Goal: Task Accomplishment & Management: Manage account settings

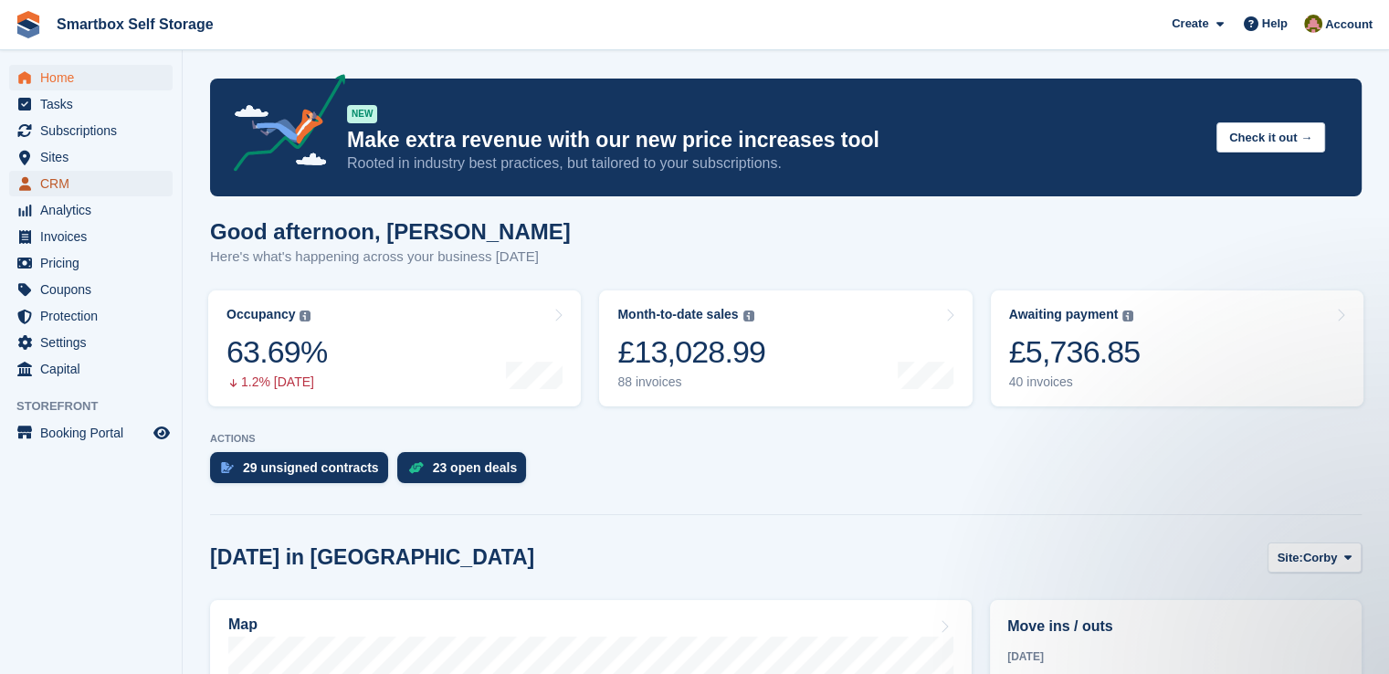
click at [91, 179] on span "CRM" at bounding box center [95, 184] width 110 height 26
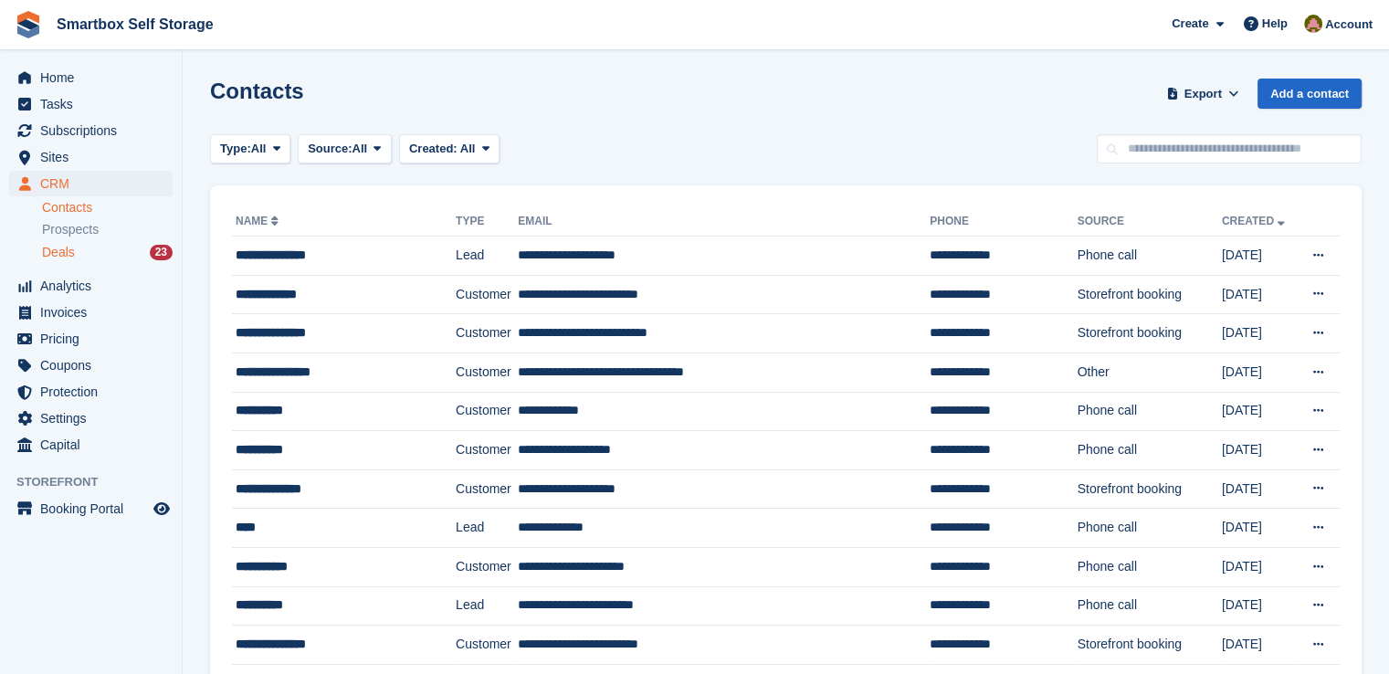
click at [88, 250] on div "Deals 23" at bounding box center [107, 252] width 131 height 17
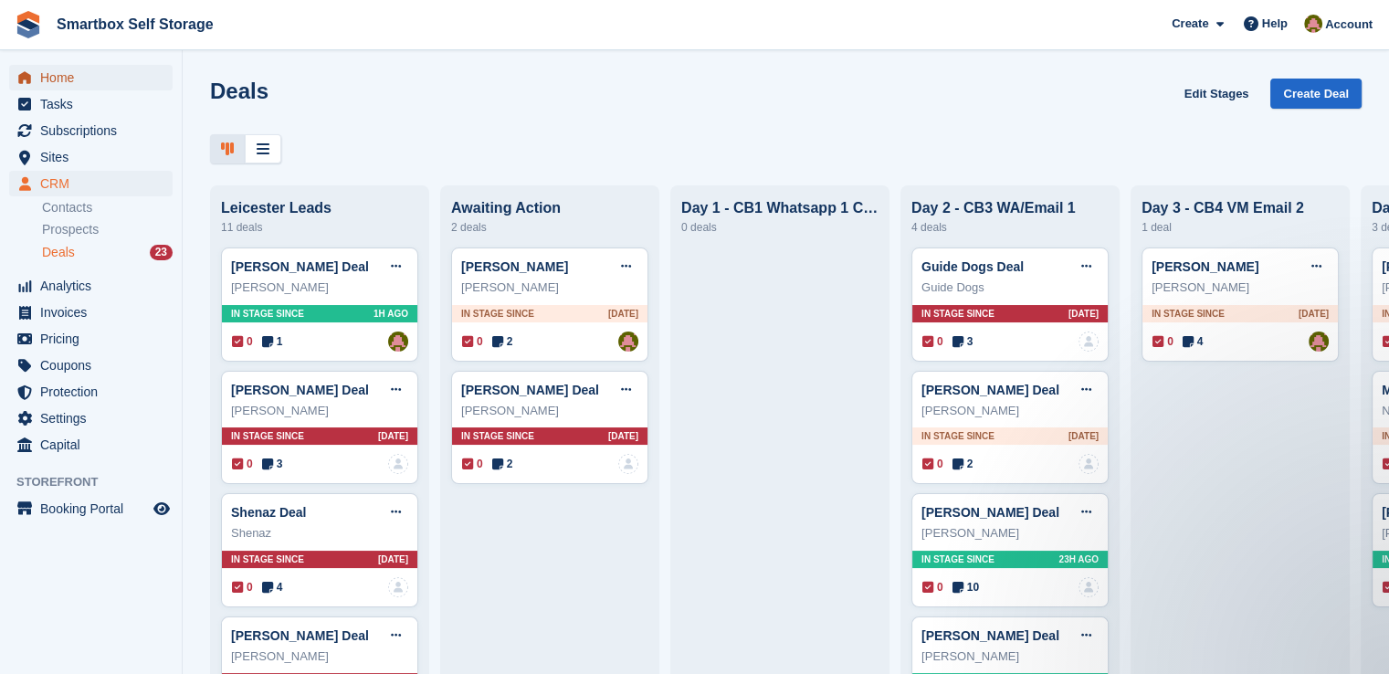
click at [78, 81] on span "Home" at bounding box center [95, 78] width 110 height 26
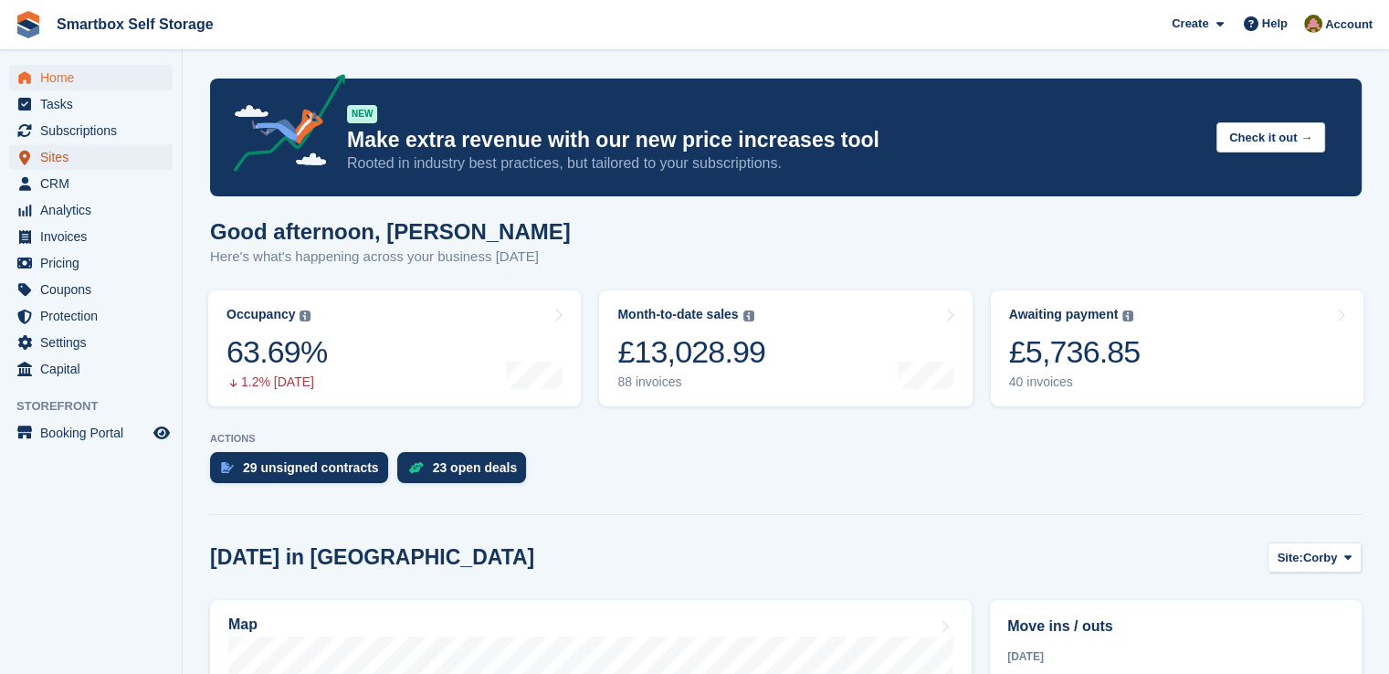
click at [88, 163] on span "Sites" at bounding box center [95, 157] width 110 height 26
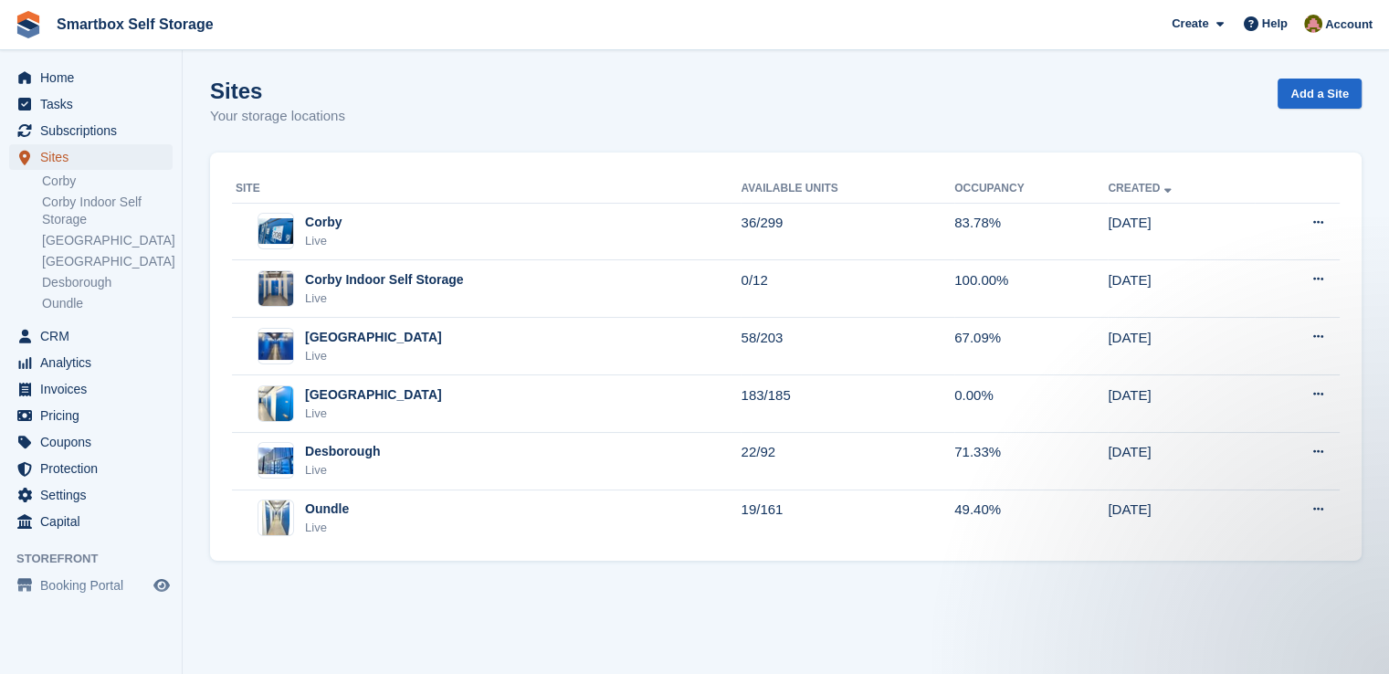
click at [111, 161] on span "Sites" at bounding box center [95, 157] width 110 height 26
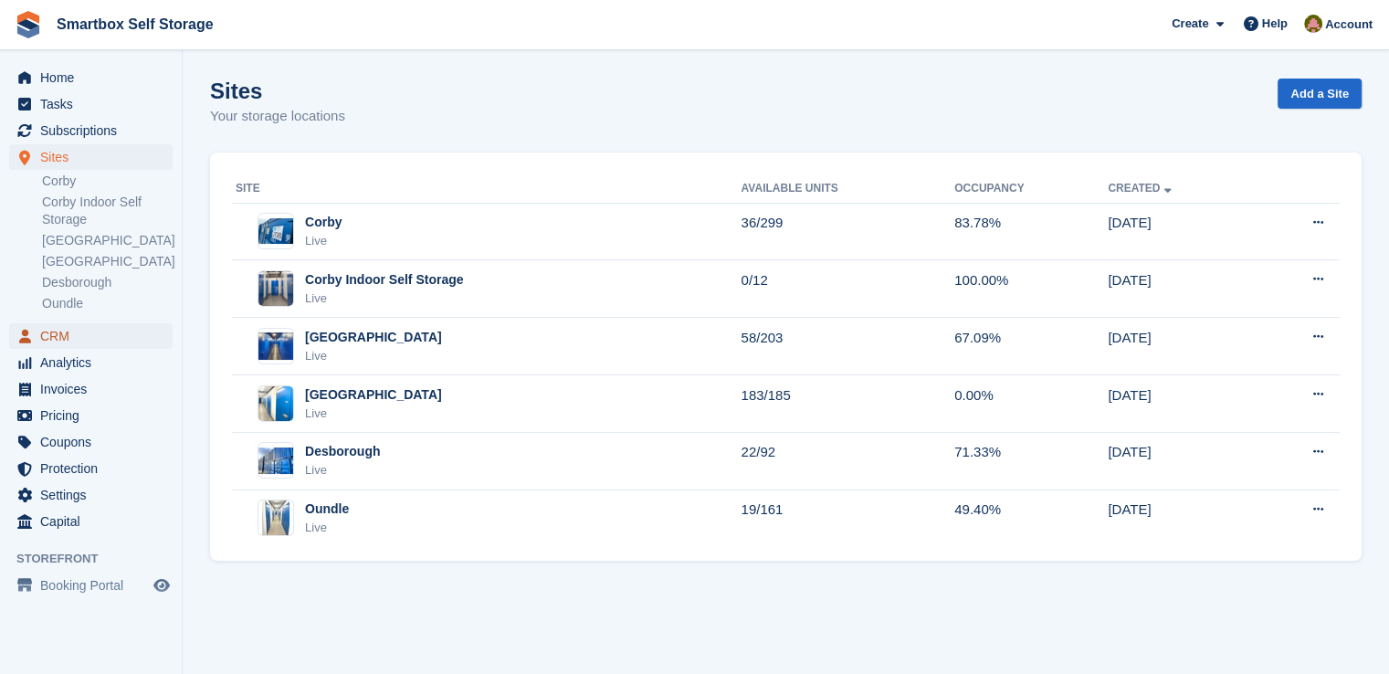
click at [80, 333] on span "CRM" at bounding box center [95, 336] width 110 height 26
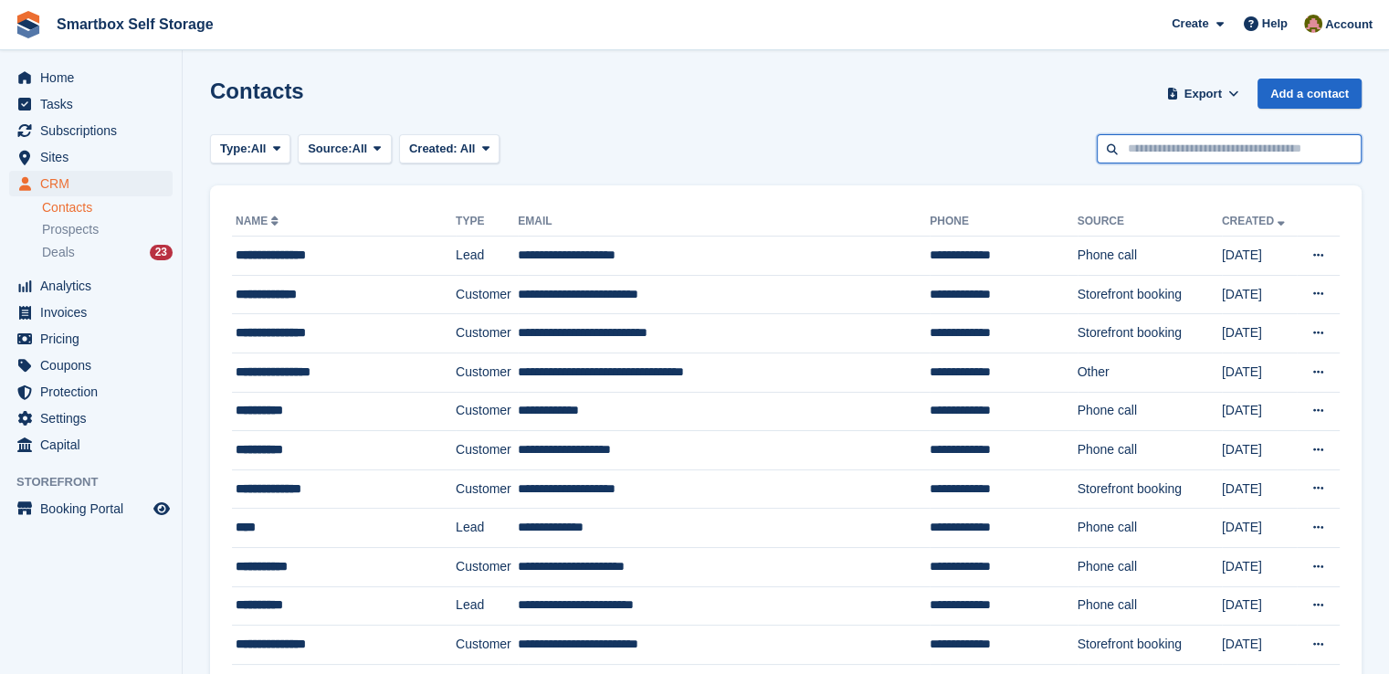
click at [1211, 135] on input "text" at bounding box center [1229, 149] width 265 height 30
type input "**********"
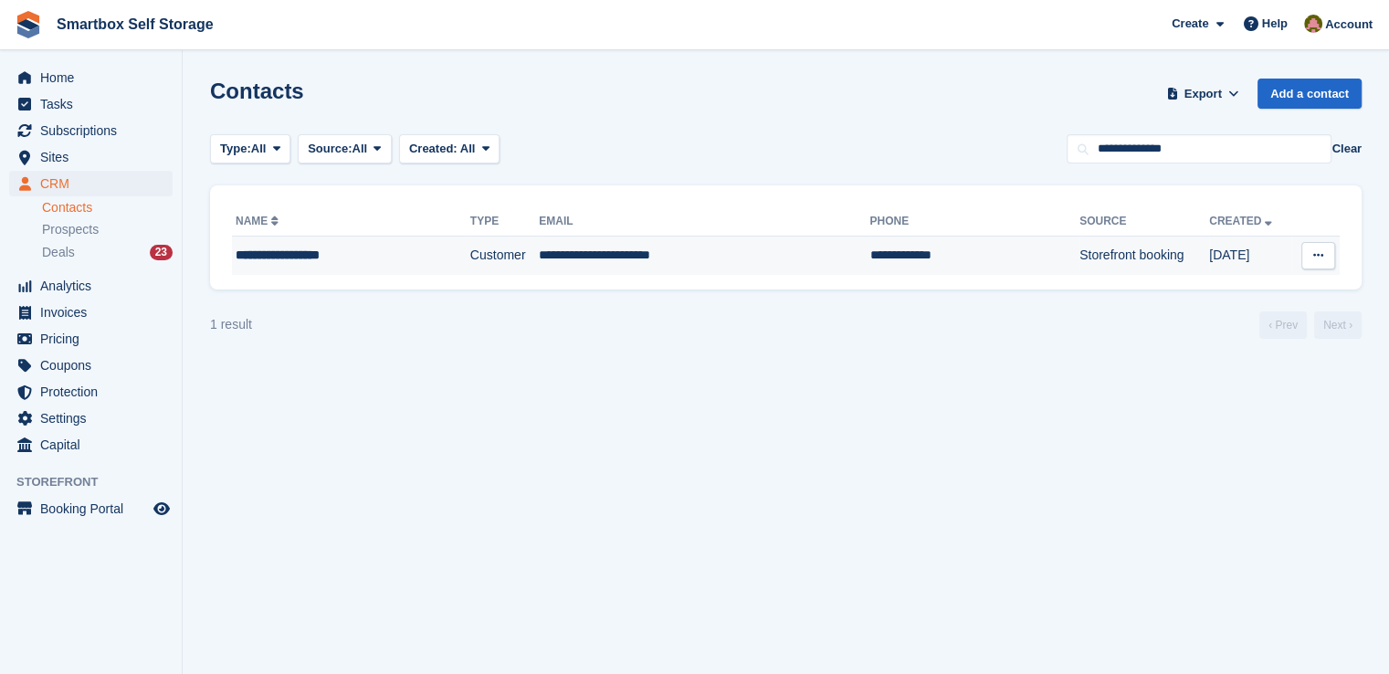
click at [520, 266] on td "Customer" at bounding box center [504, 256] width 69 height 38
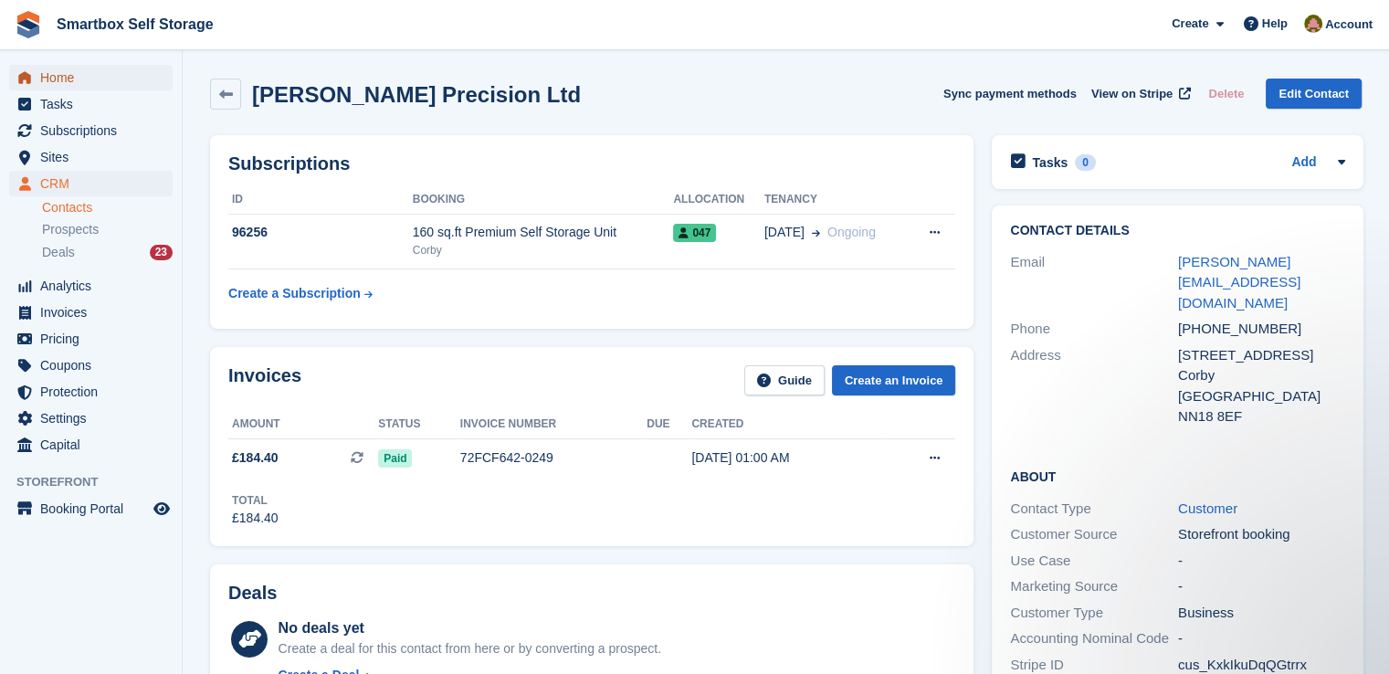
click at [69, 75] on span "Home" at bounding box center [95, 78] width 110 height 26
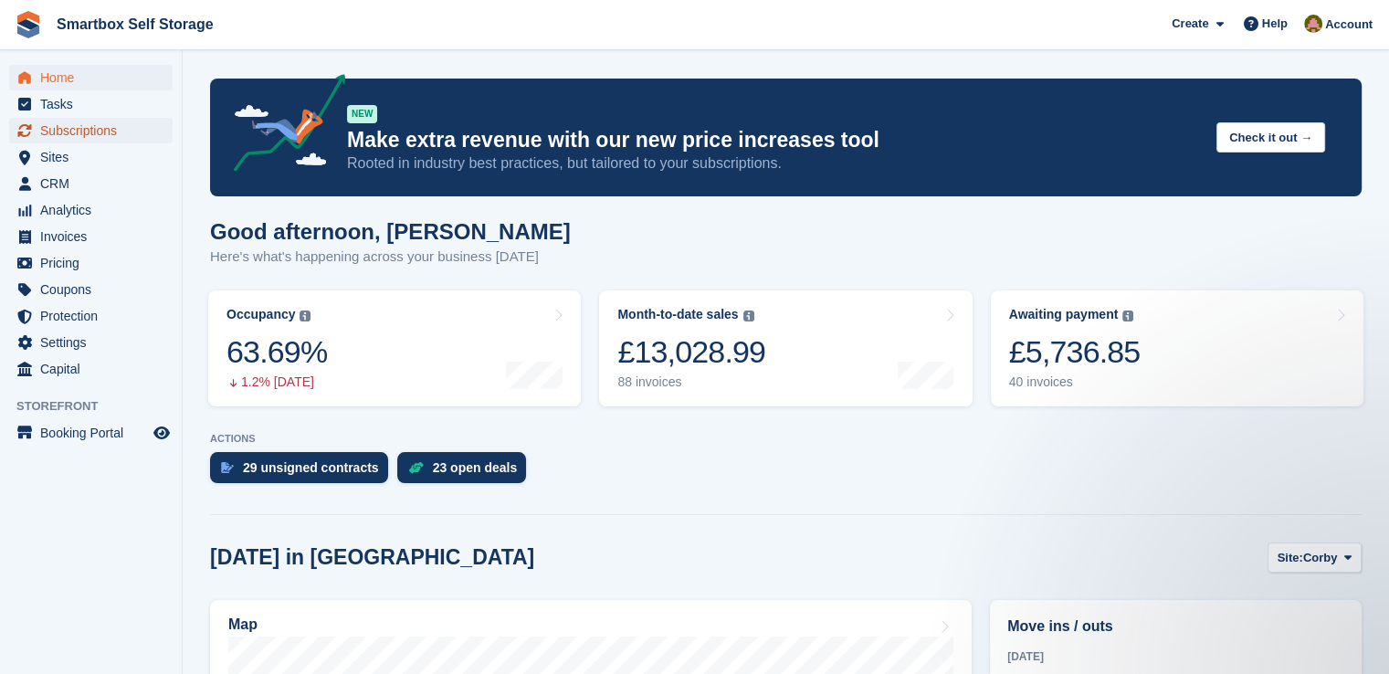
click at [95, 126] on span "Subscriptions" at bounding box center [95, 131] width 110 height 26
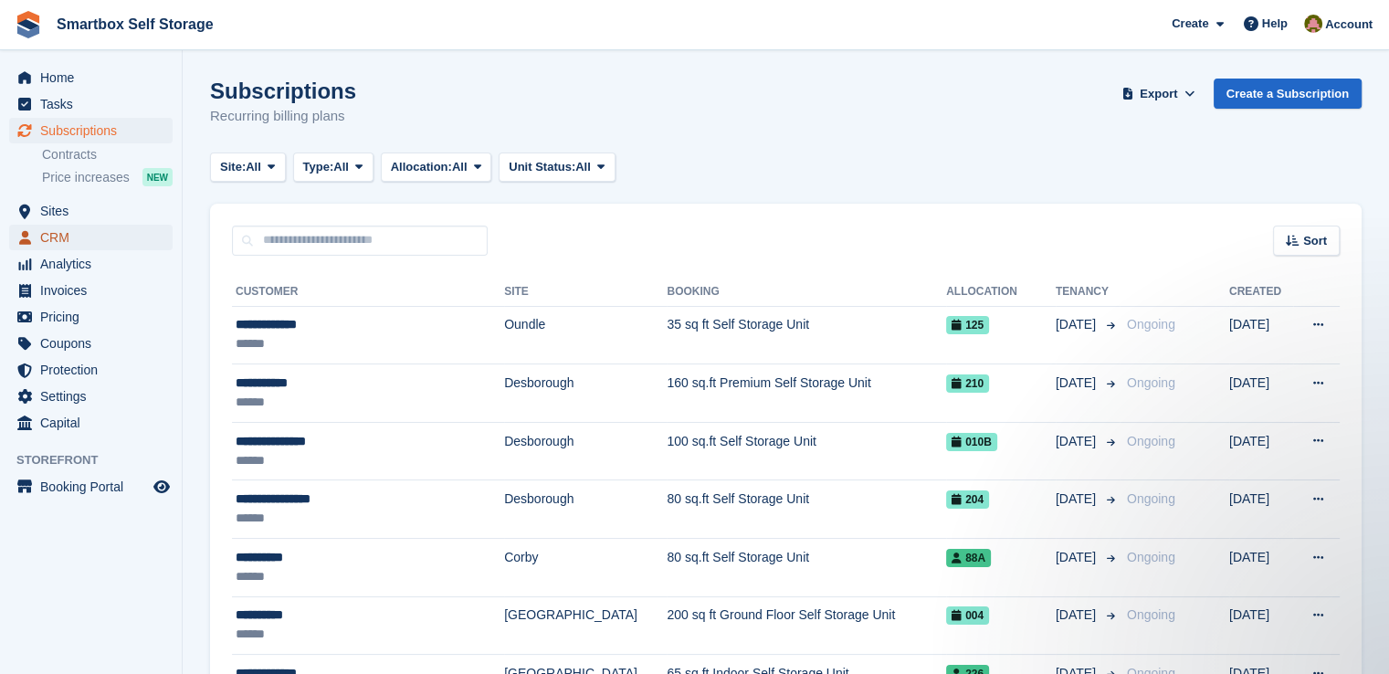
click at [61, 239] on span "CRM" at bounding box center [95, 238] width 110 height 26
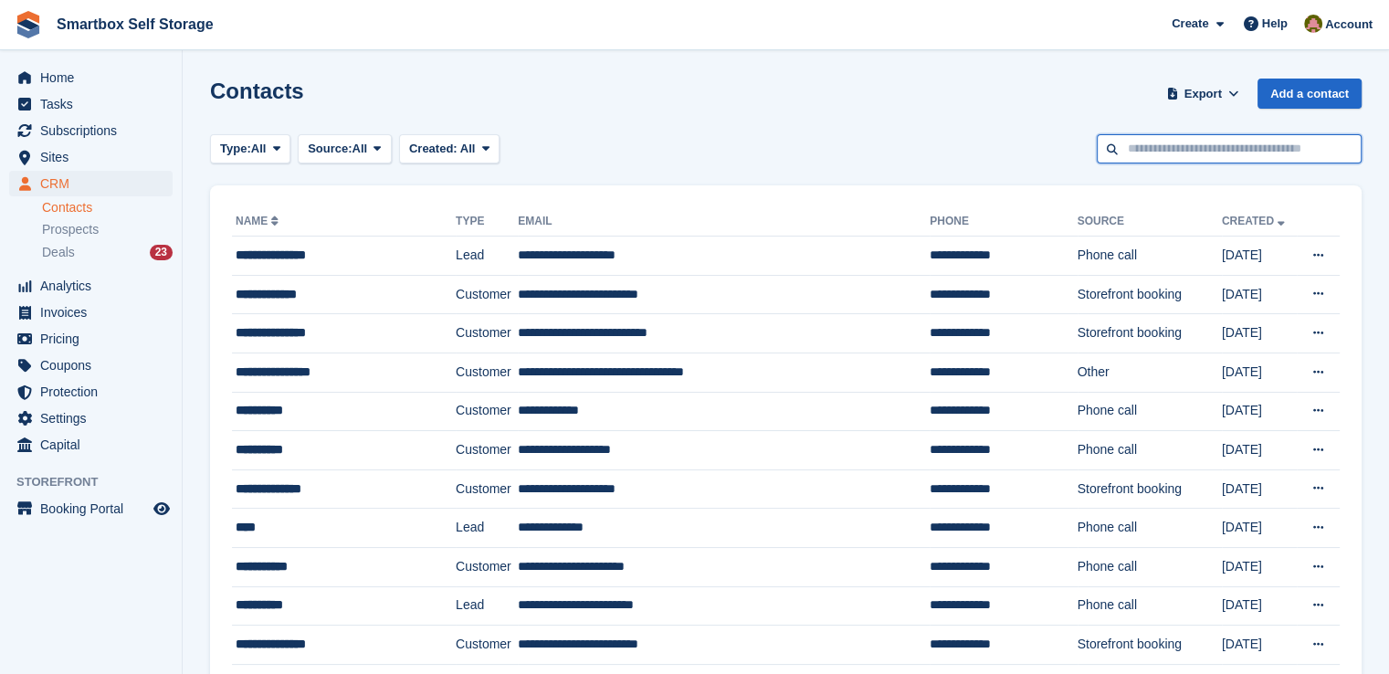
click at [1218, 163] on input "text" at bounding box center [1229, 149] width 265 height 30
type input "******"
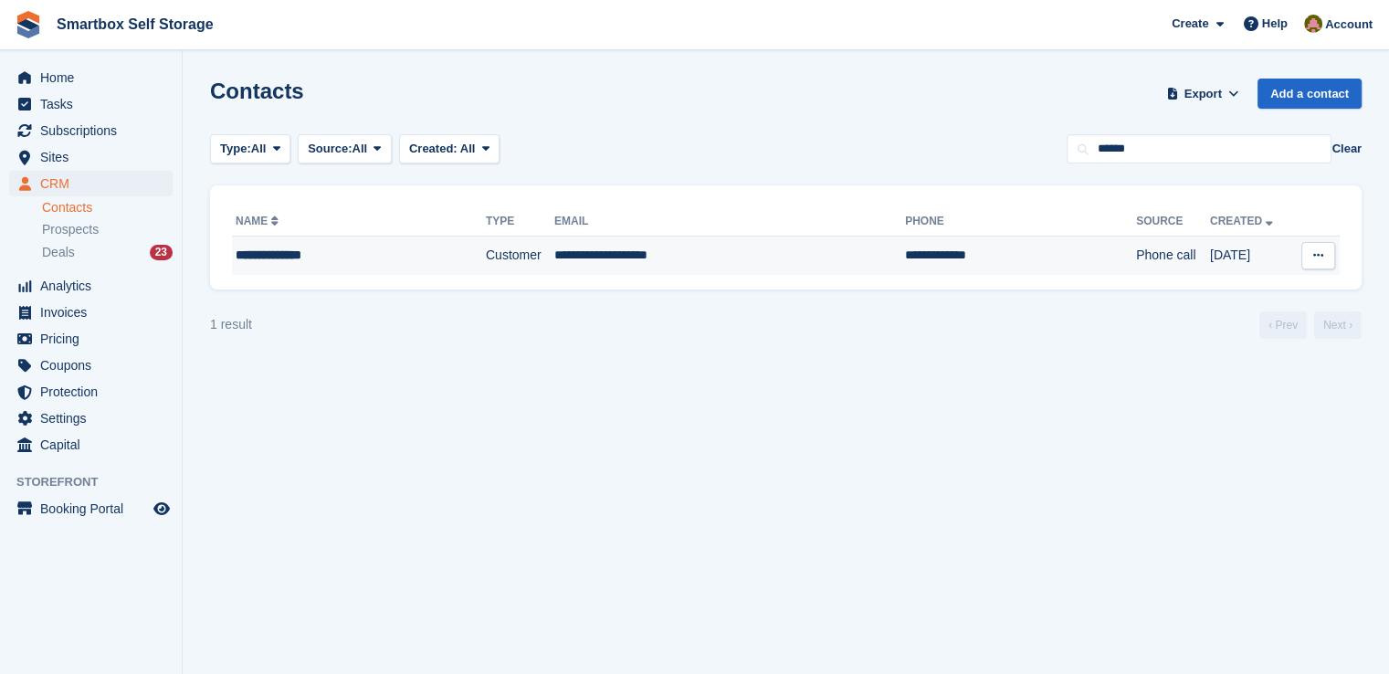
click at [532, 241] on td "Customer" at bounding box center [520, 256] width 69 height 38
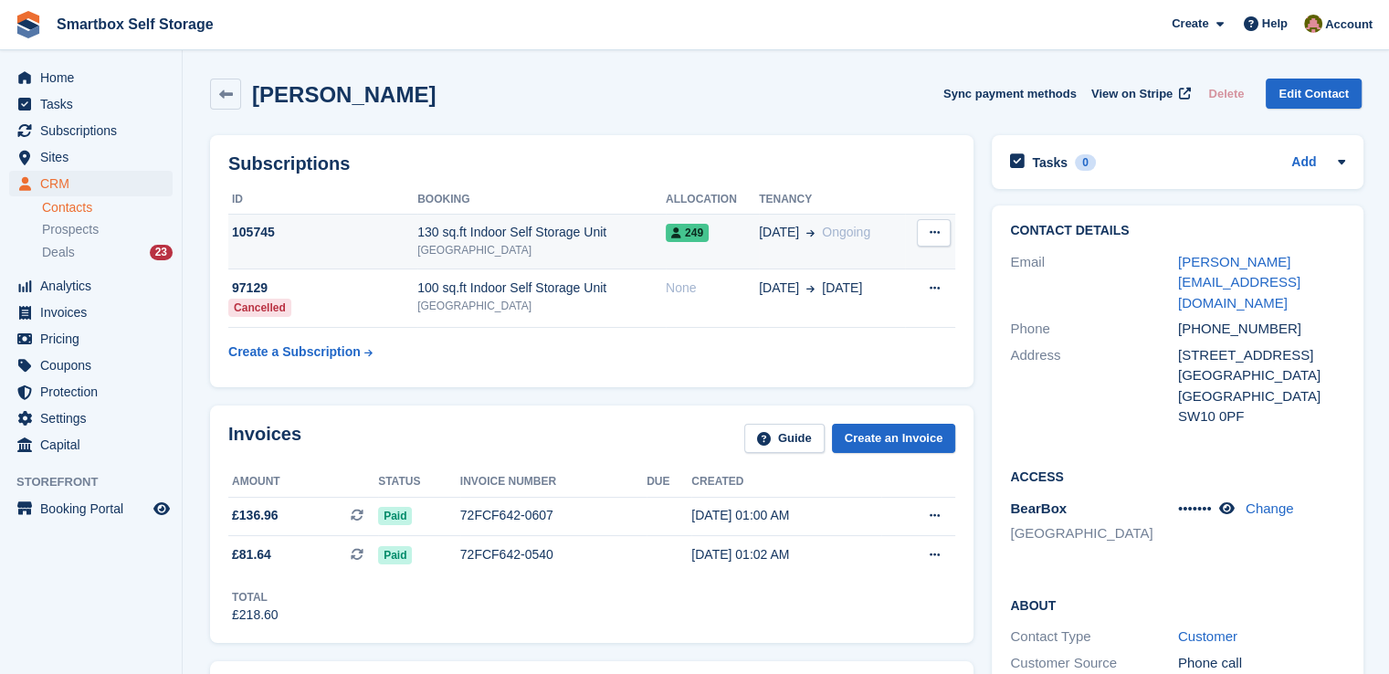
click at [610, 245] on div "[GEOGRAPHIC_DATA]" at bounding box center [541, 250] width 248 height 16
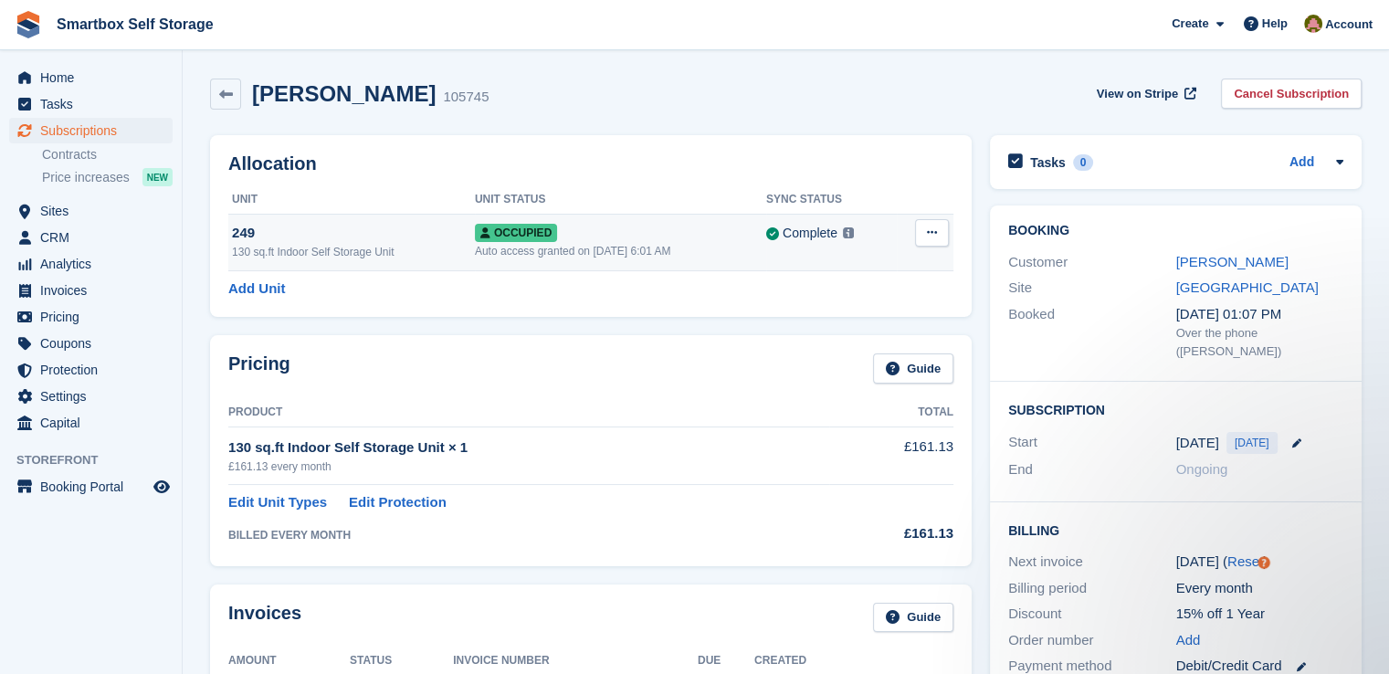
click at [672, 238] on div "Occupied" at bounding box center [620, 232] width 291 height 19
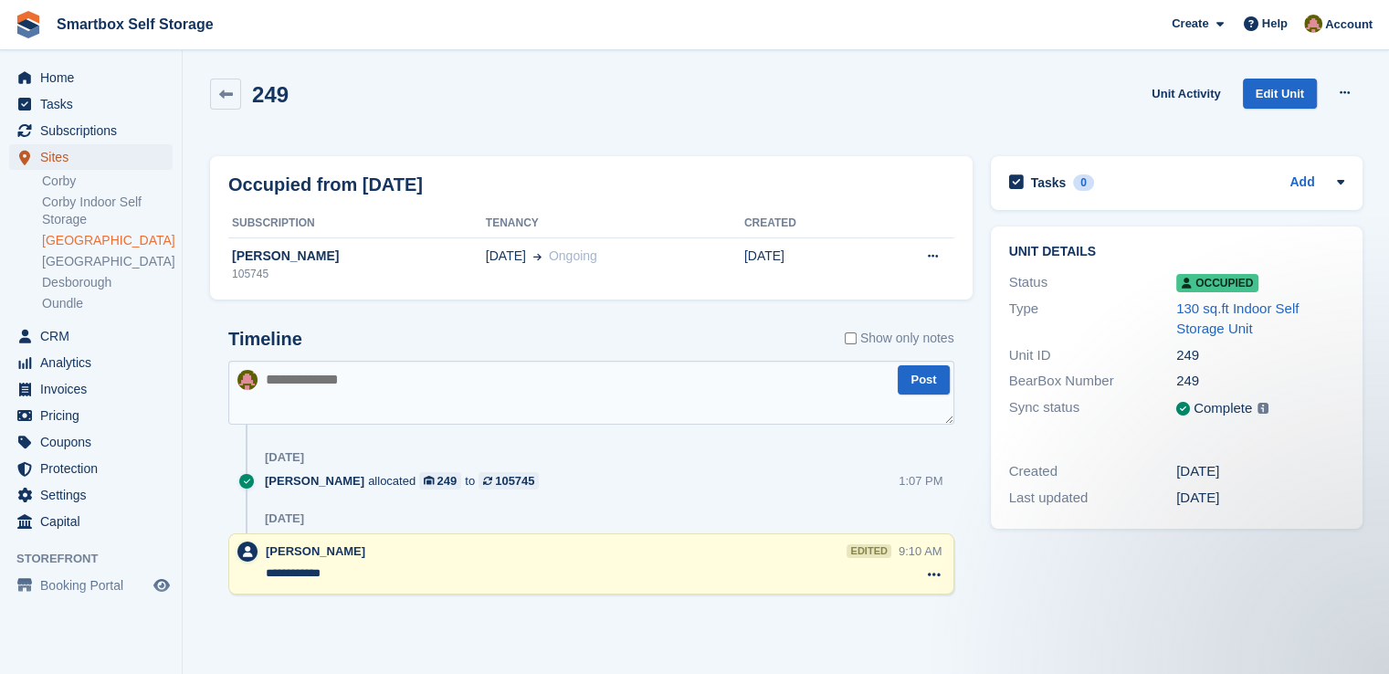
click at [69, 156] on span "Sites" at bounding box center [95, 157] width 110 height 26
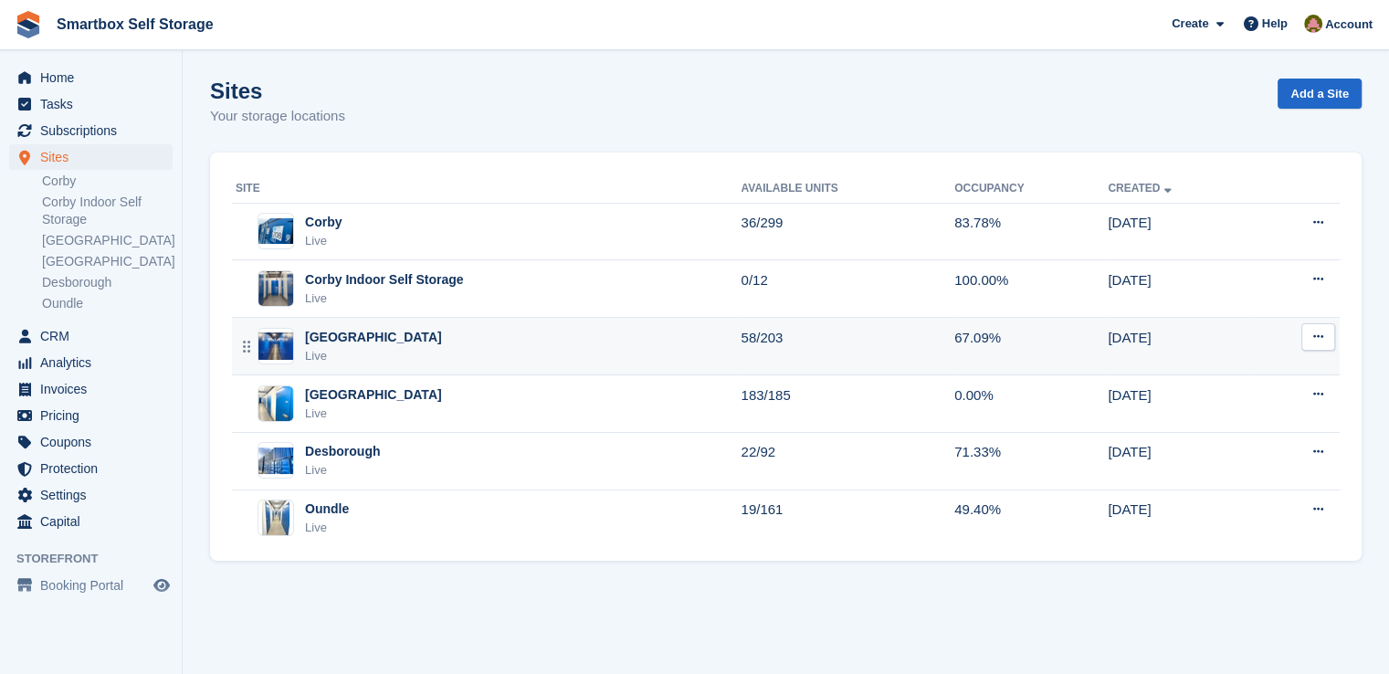
click at [373, 334] on div "Stamford Live" at bounding box center [488, 346] width 505 height 37
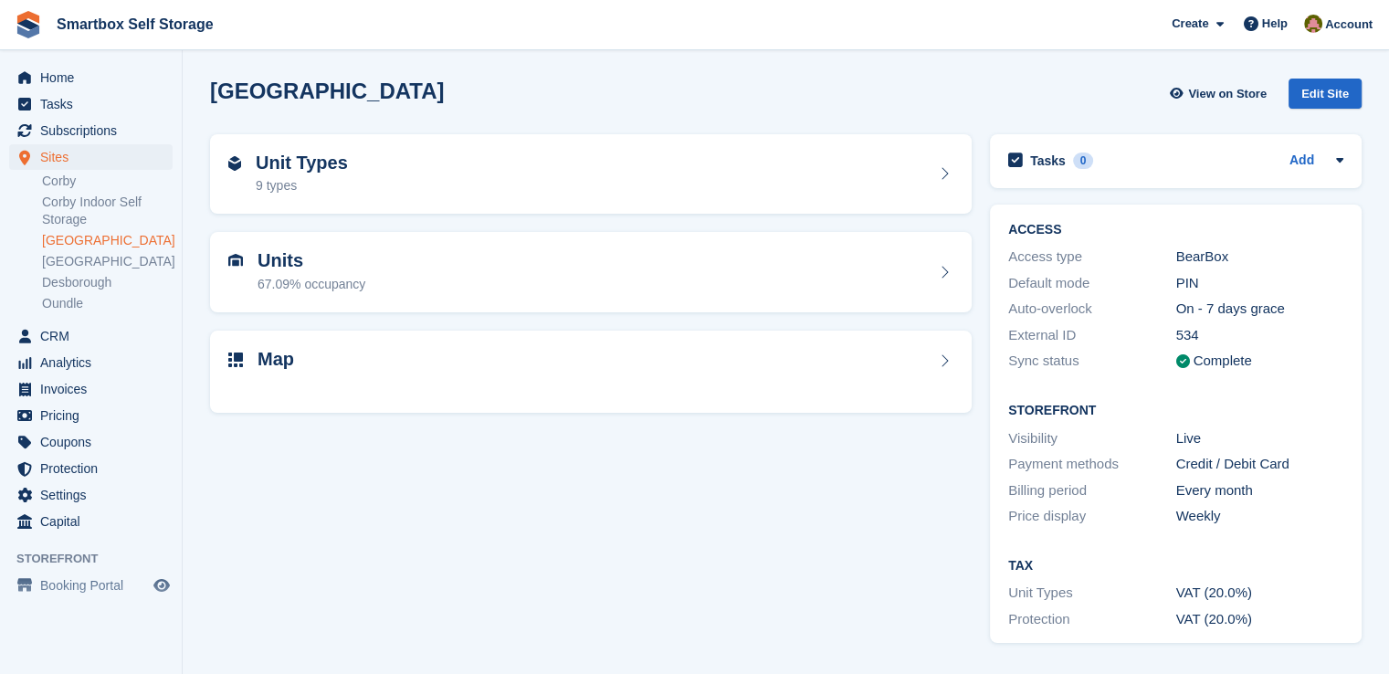
click at [449, 357] on div "Map" at bounding box center [590, 361] width 725 height 25
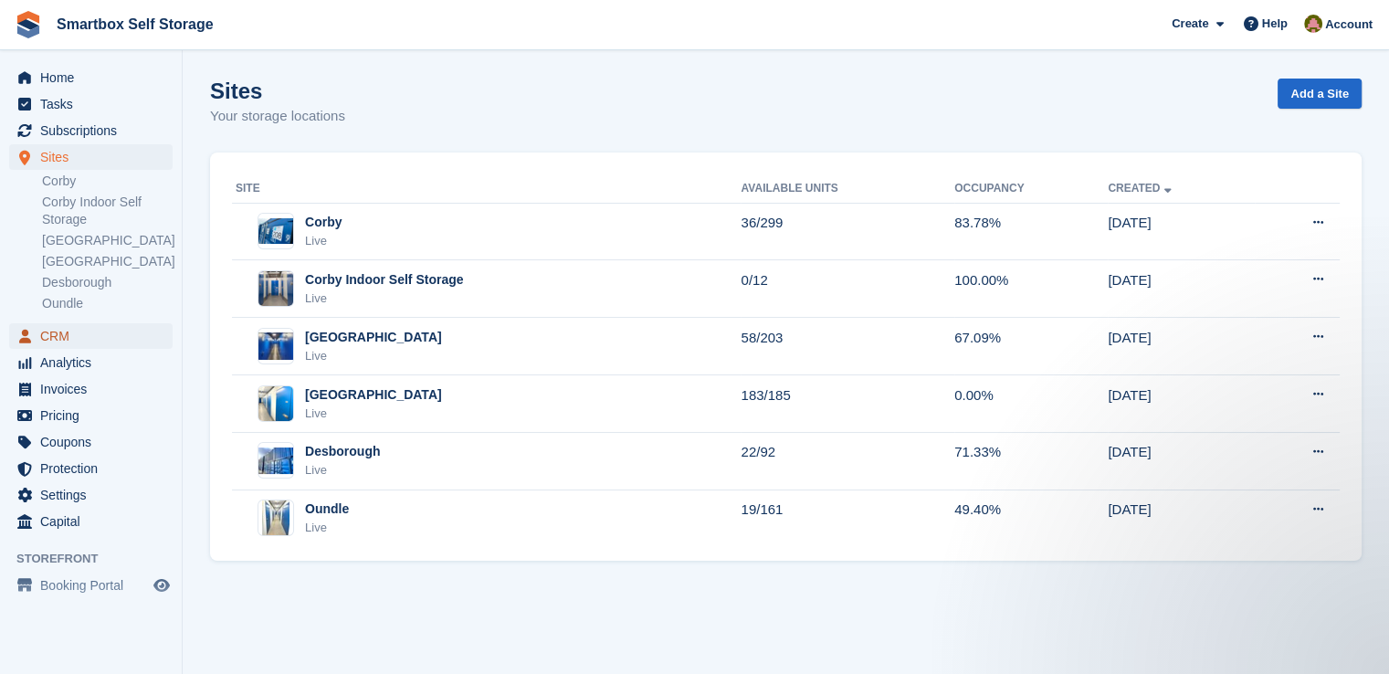
click at [69, 333] on span "CRM" at bounding box center [95, 336] width 110 height 26
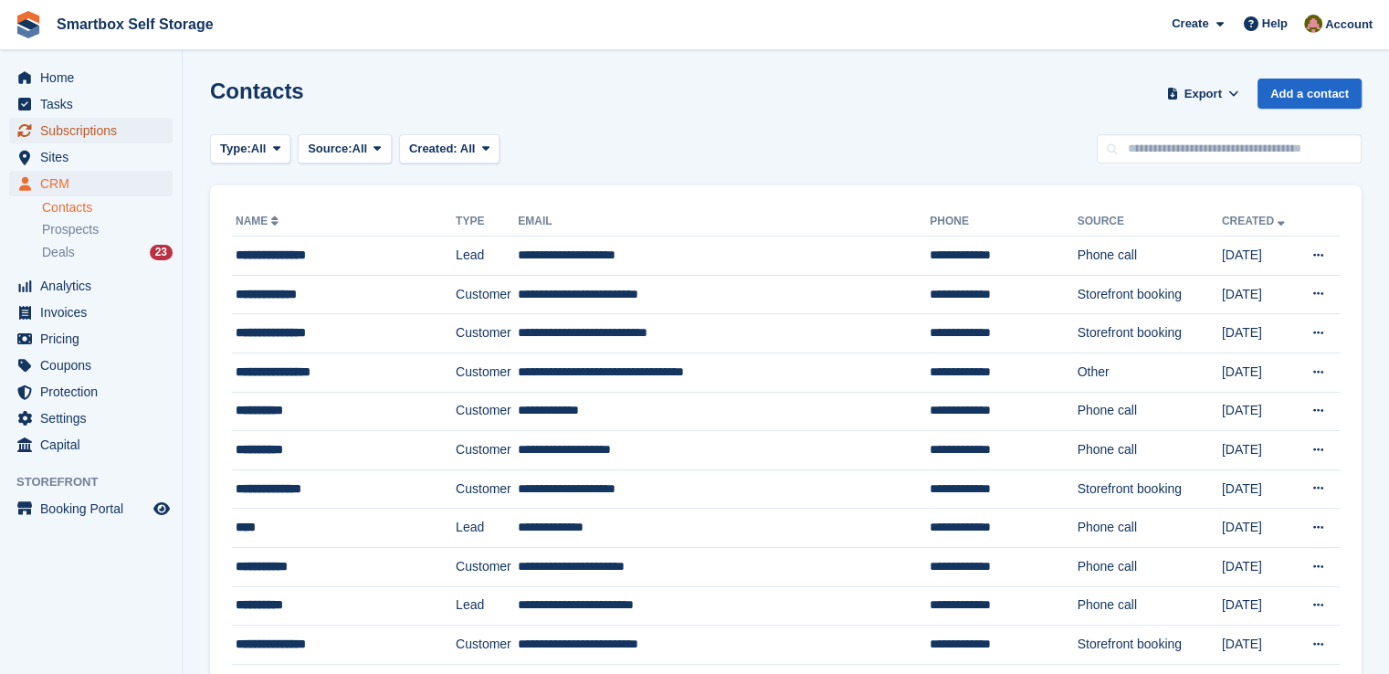
click at [81, 120] on span "Subscriptions" at bounding box center [95, 131] width 110 height 26
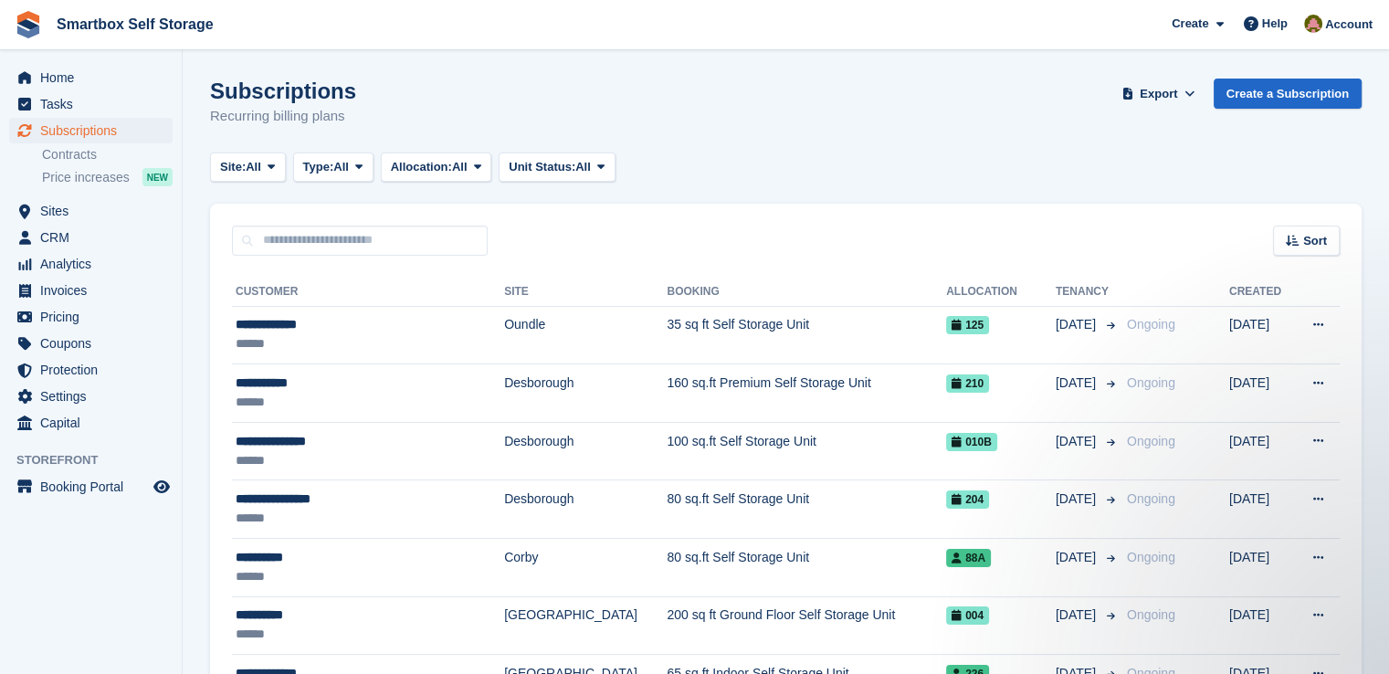
click at [53, 63] on div "Home Tasks Subscriptions Subscriptions Subscriptions Contracts Price increases …" at bounding box center [91, 247] width 182 height 379
click at [52, 65] on span "Home" at bounding box center [95, 78] width 110 height 26
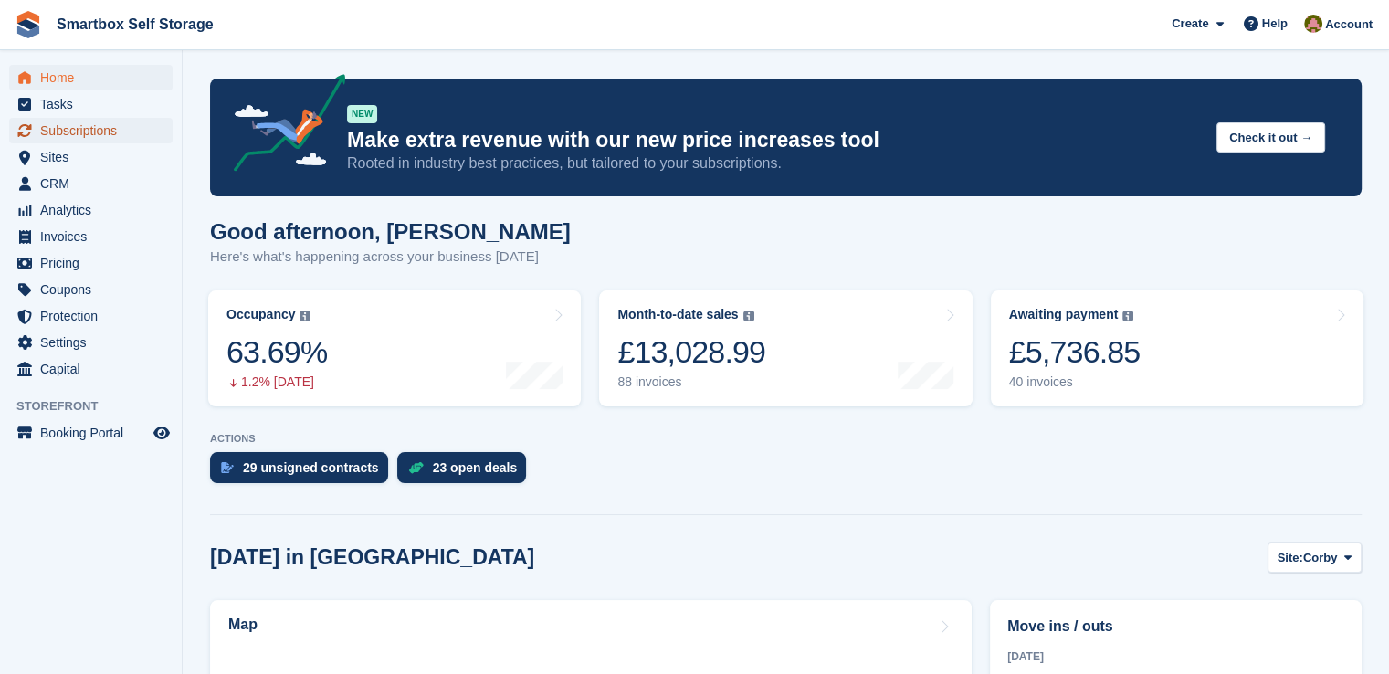
click at [91, 132] on span "Subscriptions" at bounding box center [95, 131] width 110 height 26
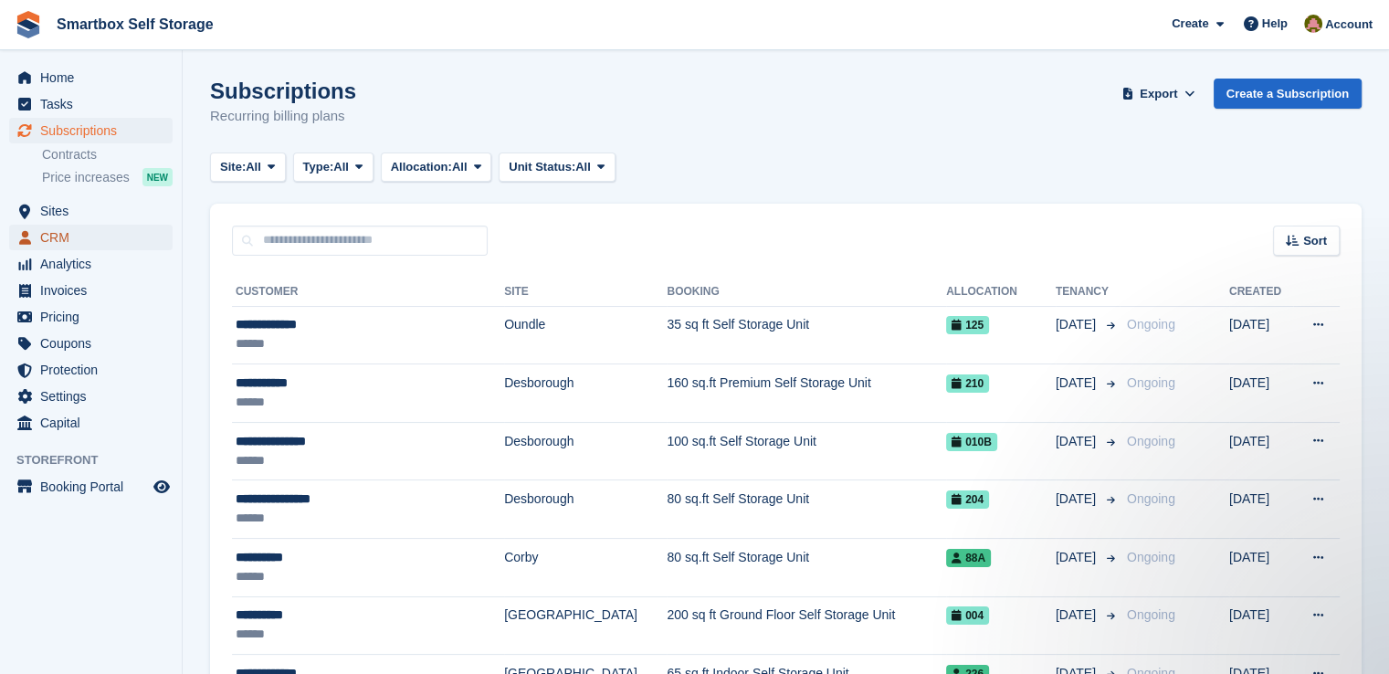
click at [91, 247] on span "CRM" at bounding box center [95, 238] width 110 height 26
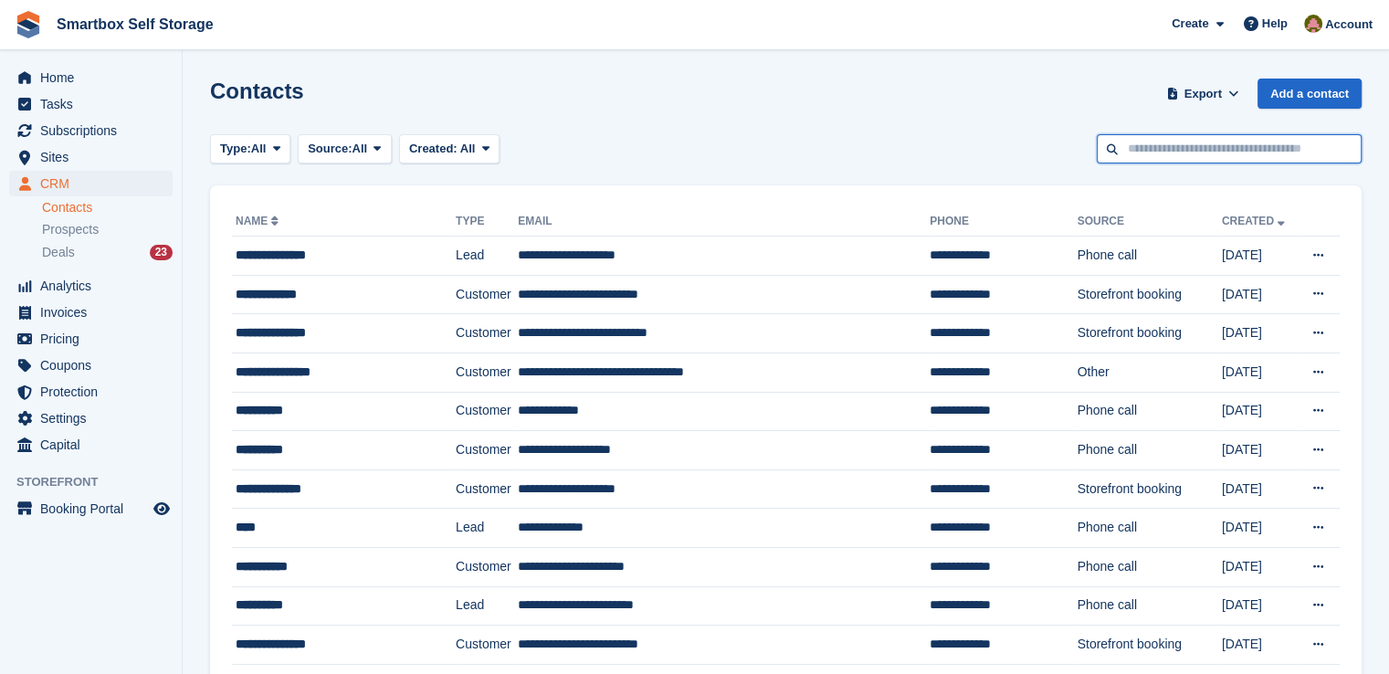
click at [1268, 156] on input "text" at bounding box center [1229, 149] width 265 height 30
type input "***"
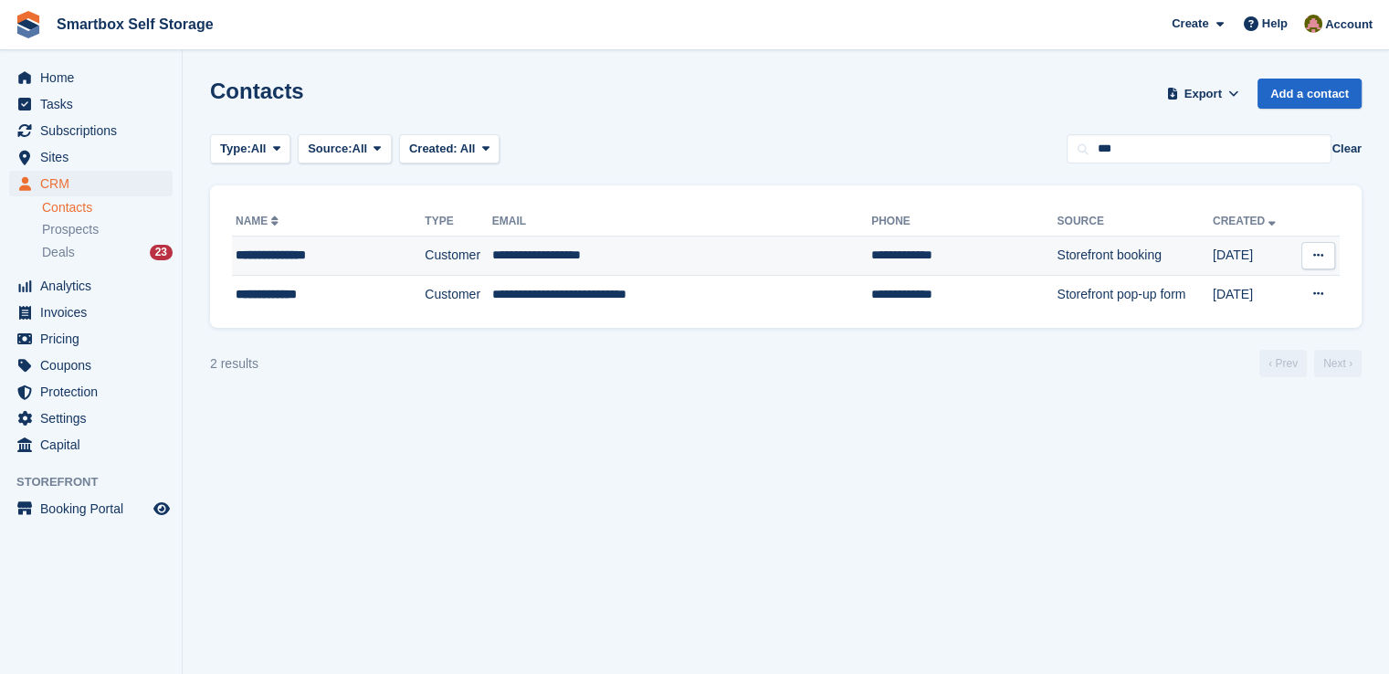
click at [770, 238] on td "**********" at bounding box center [681, 256] width 379 height 39
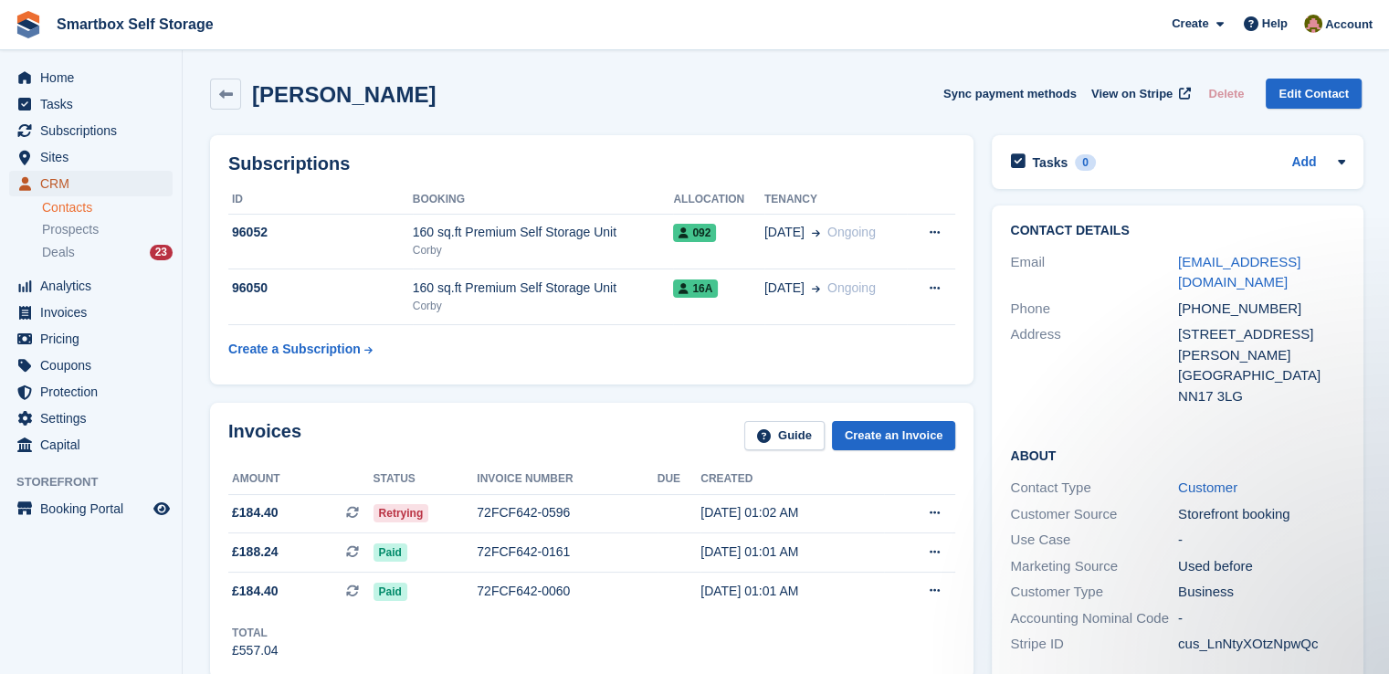
click at [164, 185] on link "CRM" at bounding box center [91, 184] width 164 height 26
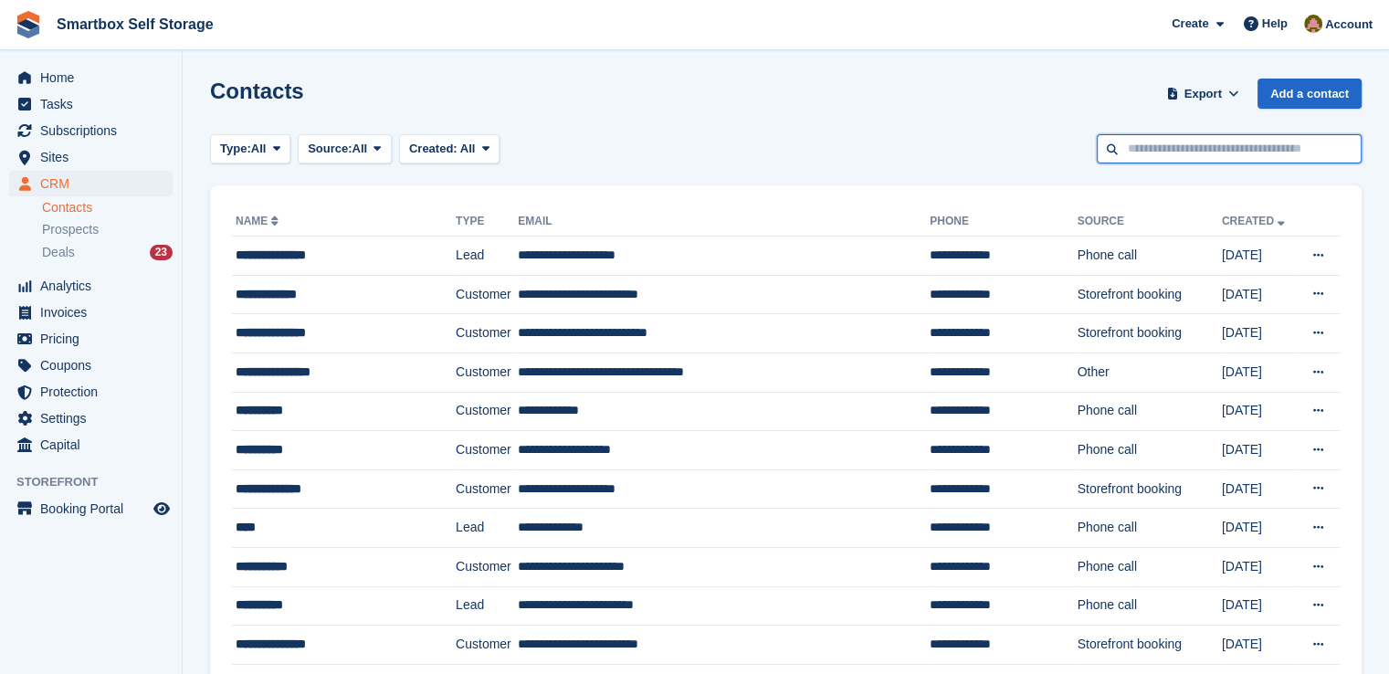
click at [1207, 151] on input "text" at bounding box center [1229, 149] width 265 height 30
type input "******"
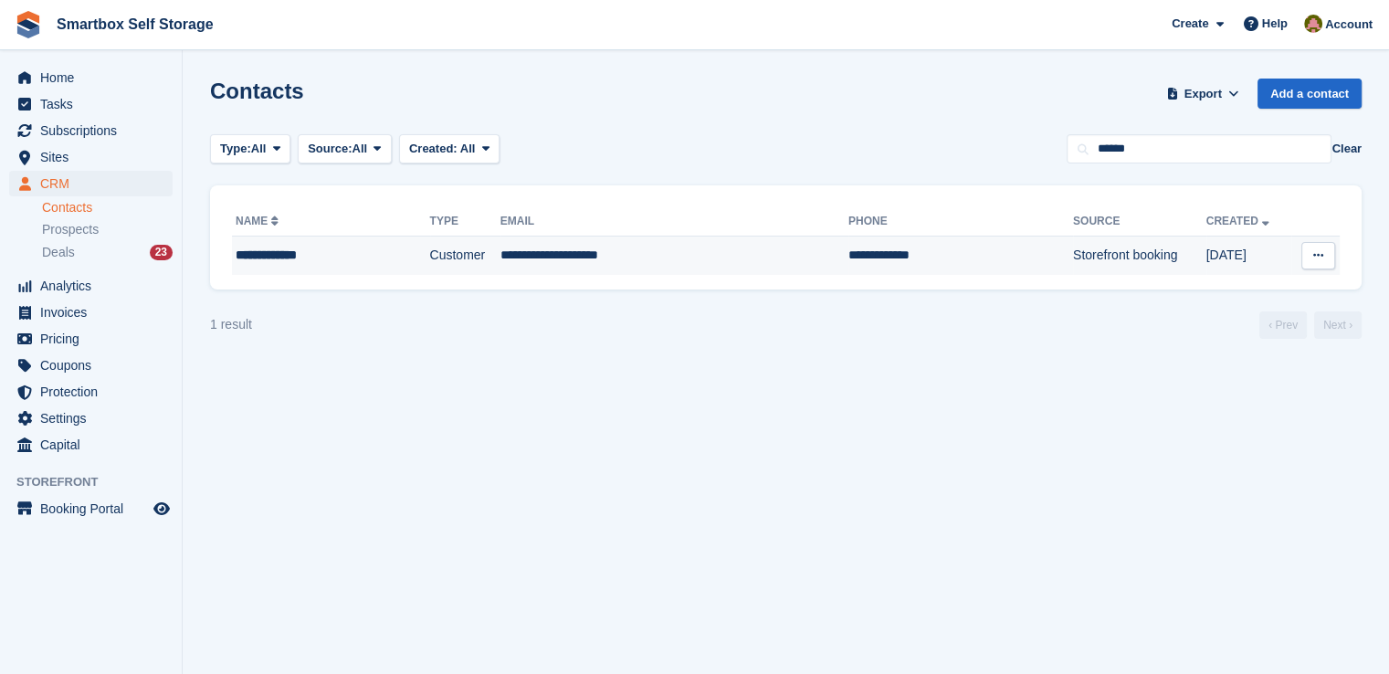
click at [680, 256] on td "**********" at bounding box center [675, 256] width 348 height 38
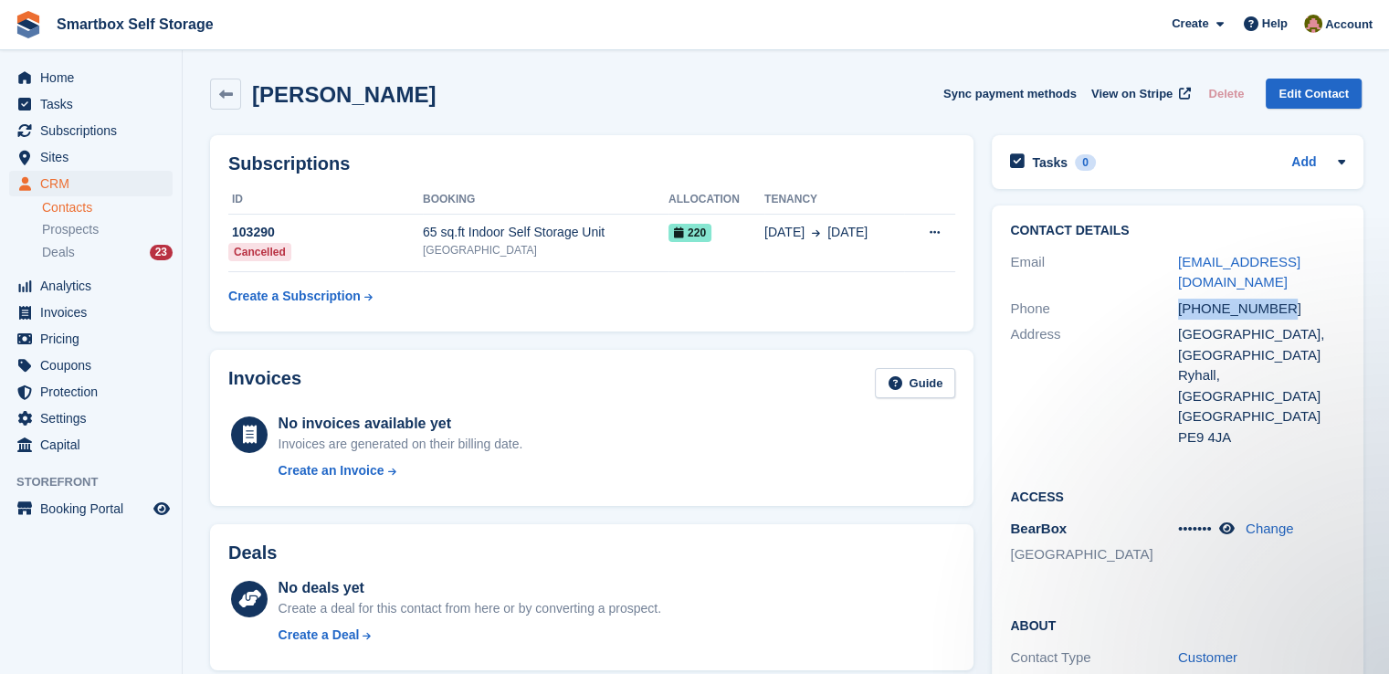
drag, startPoint x: 1282, startPoint y: 281, endPoint x: 1160, endPoint y: 291, distance: 121.9
click at [1160, 296] on div "Phone +447404602104" at bounding box center [1177, 309] width 335 height 26
copy div "+447404602104"
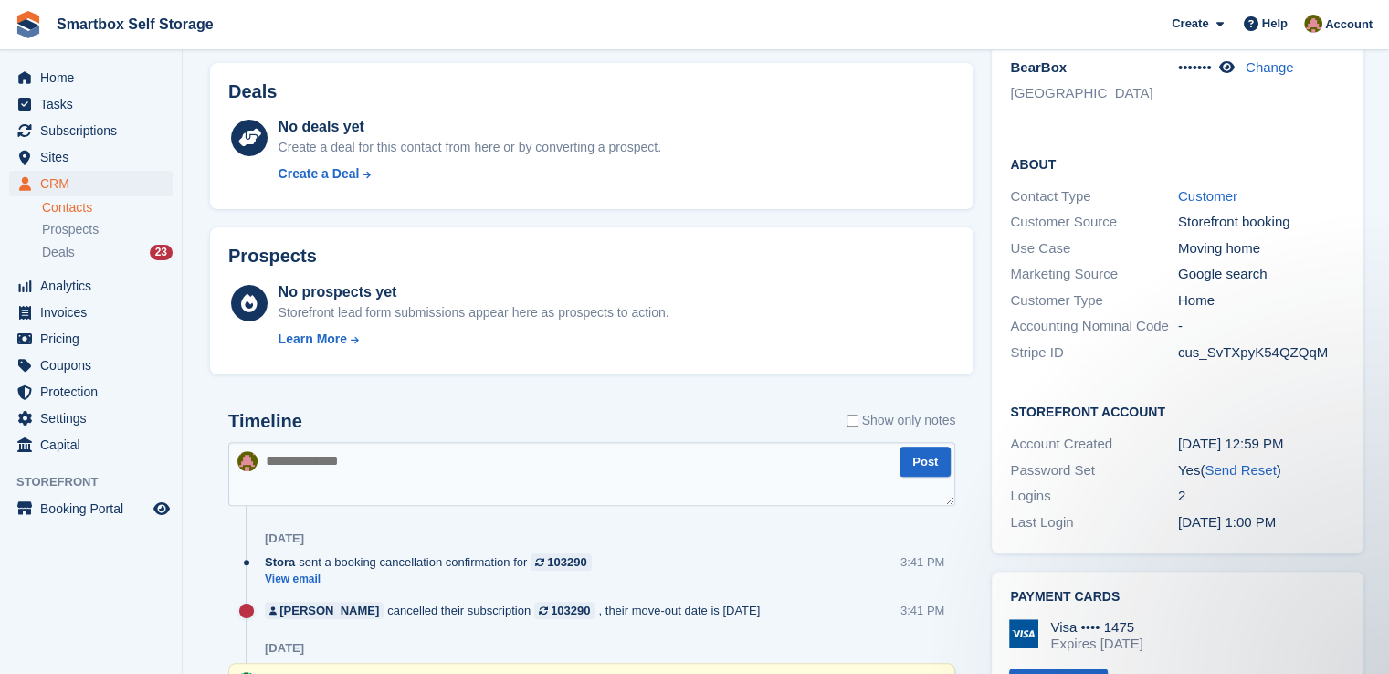
scroll to position [548, 0]
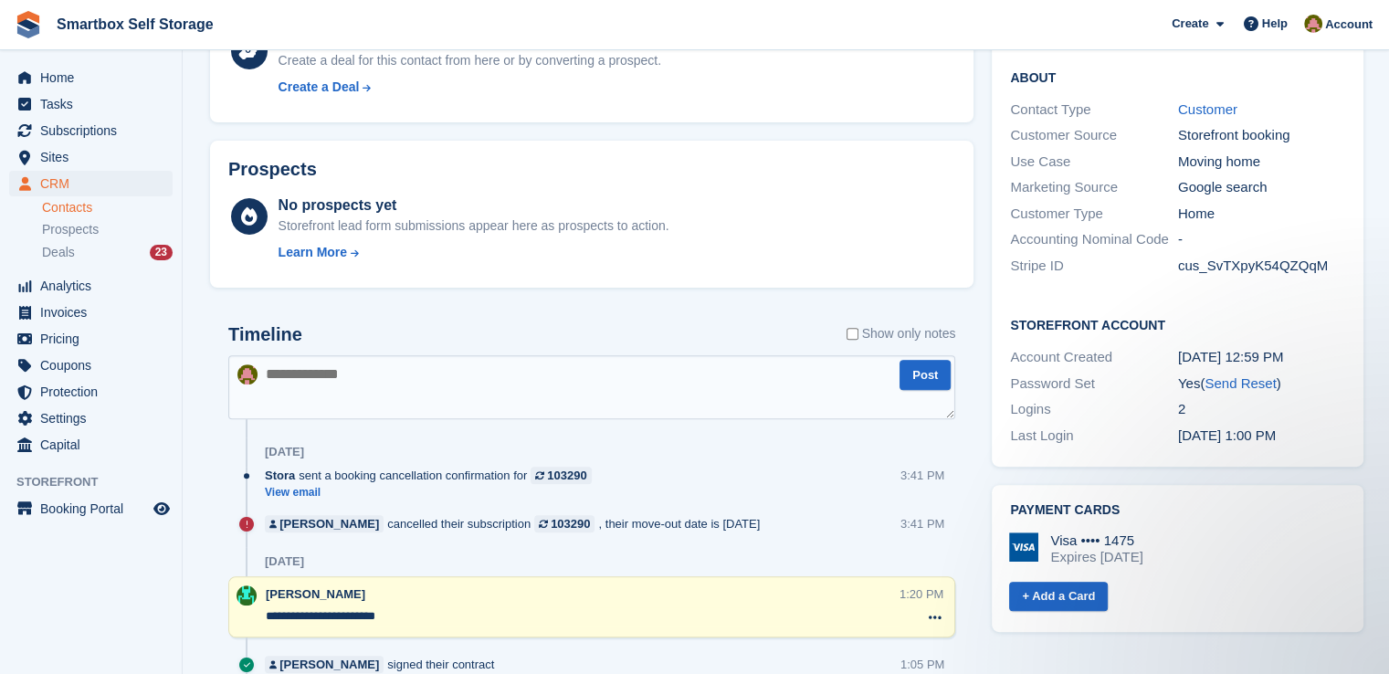
click at [477, 375] on textarea at bounding box center [591, 387] width 727 height 64
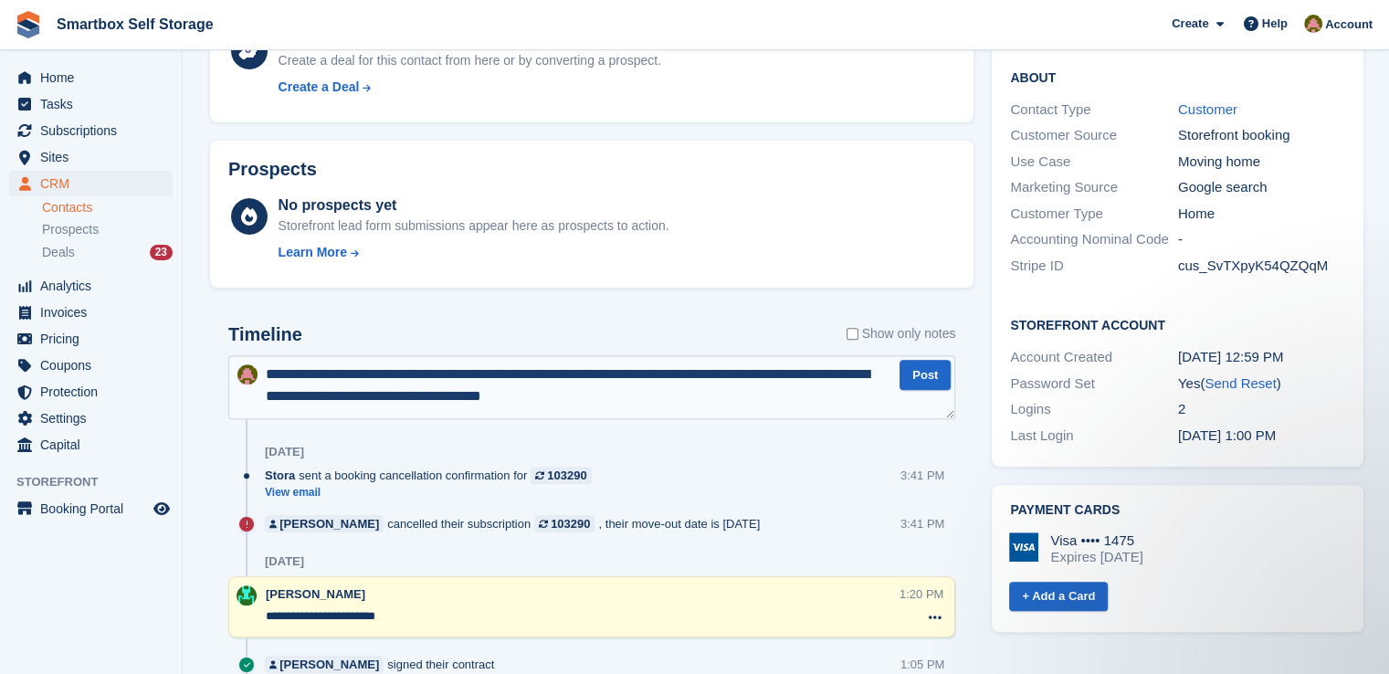
type textarea "**********"
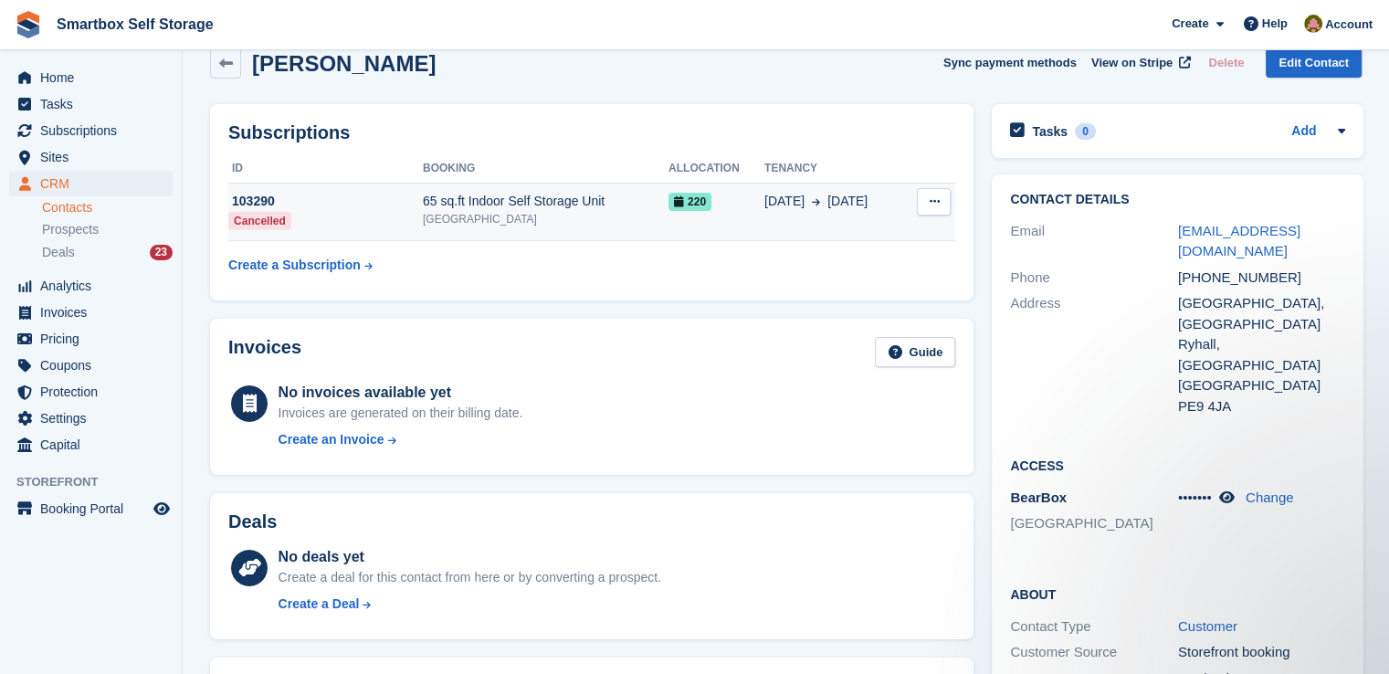
scroll to position [0, 0]
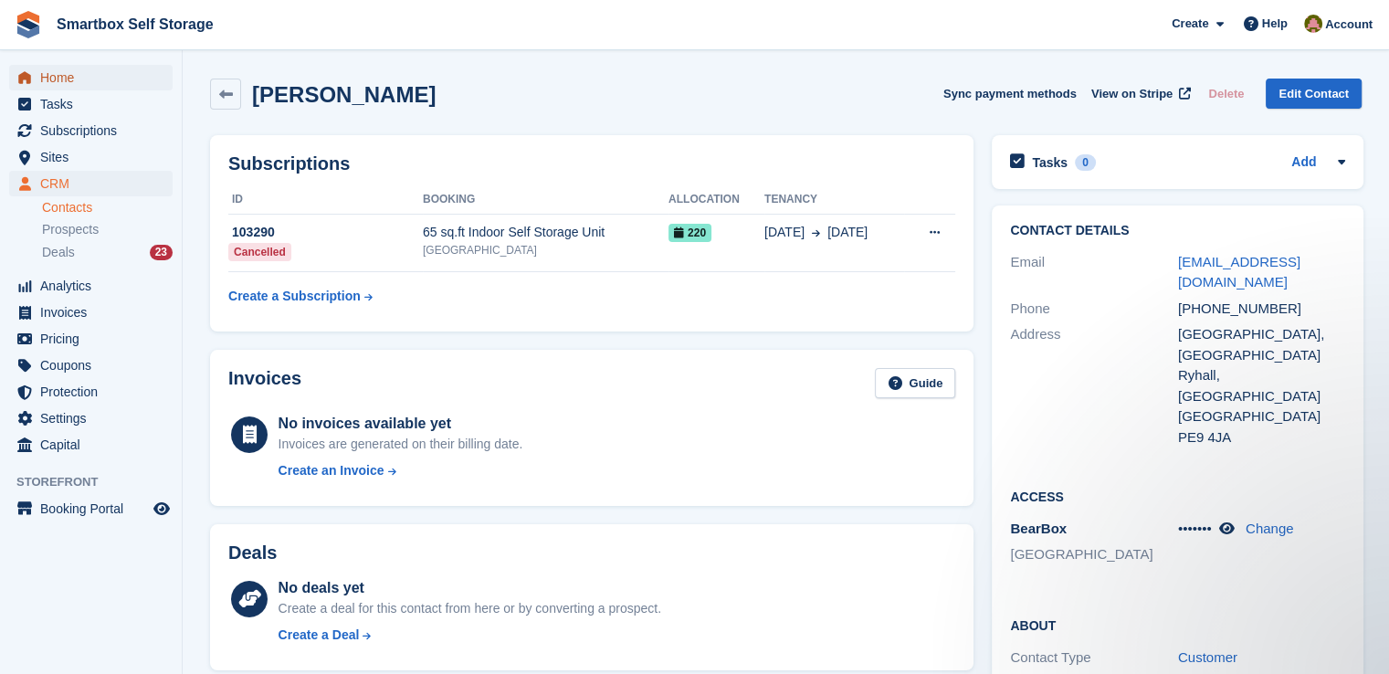
click at [131, 81] on span "Home" at bounding box center [95, 78] width 110 height 26
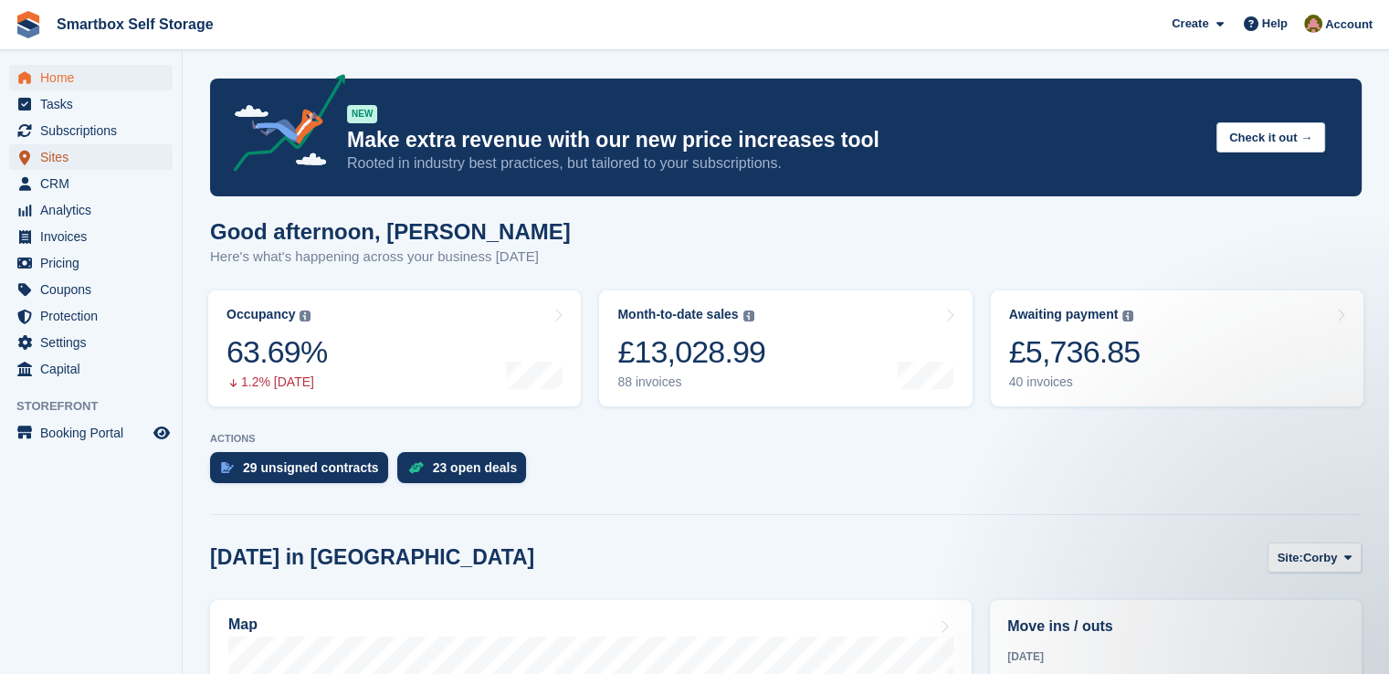
click at [48, 150] on span "Sites" at bounding box center [95, 157] width 110 height 26
